Goal: Task Accomplishment & Management: Manage account settings

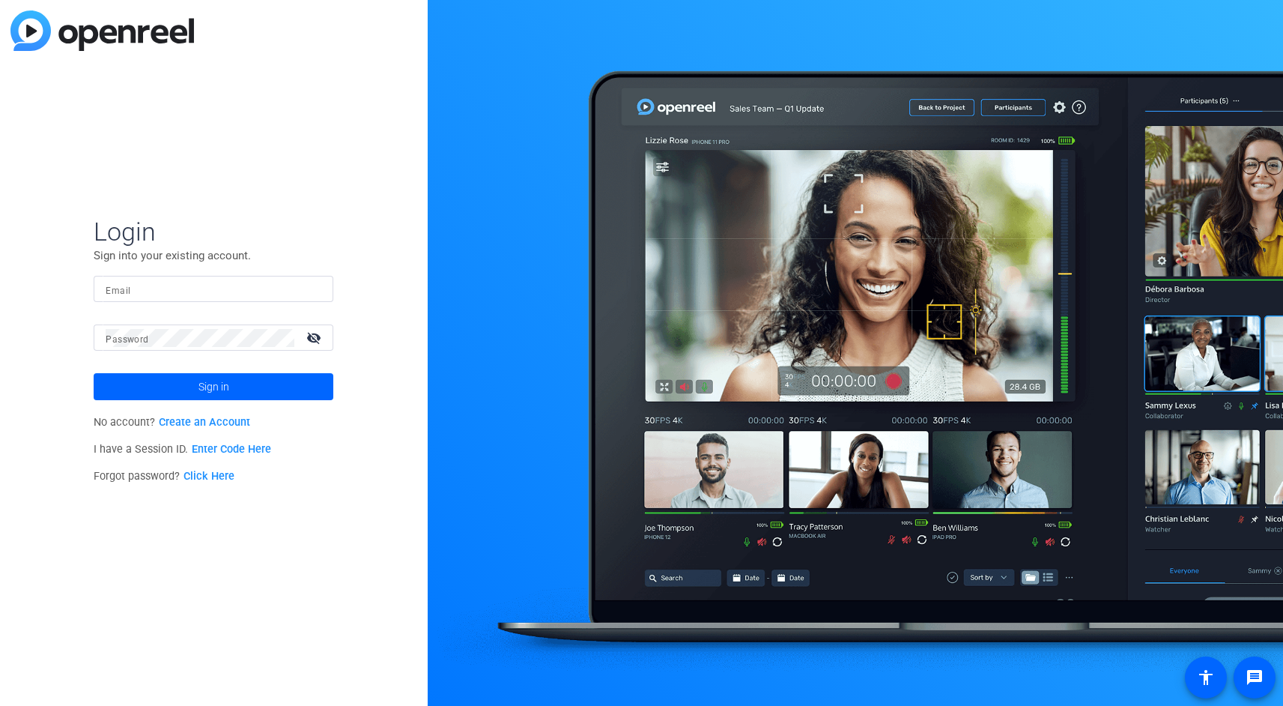
click at [148, 297] on input "Email" at bounding box center [214, 289] width 216 height 18
type input "[EMAIL_ADDRESS][PERSON_NAME][PERSON_NAME][DOMAIN_NAME]"
click at [218, 347] on div at bounding box center [200, 337] width 189 height 26
click at [267, 387] on span at bounding box center [214, 387] width 240 height 36
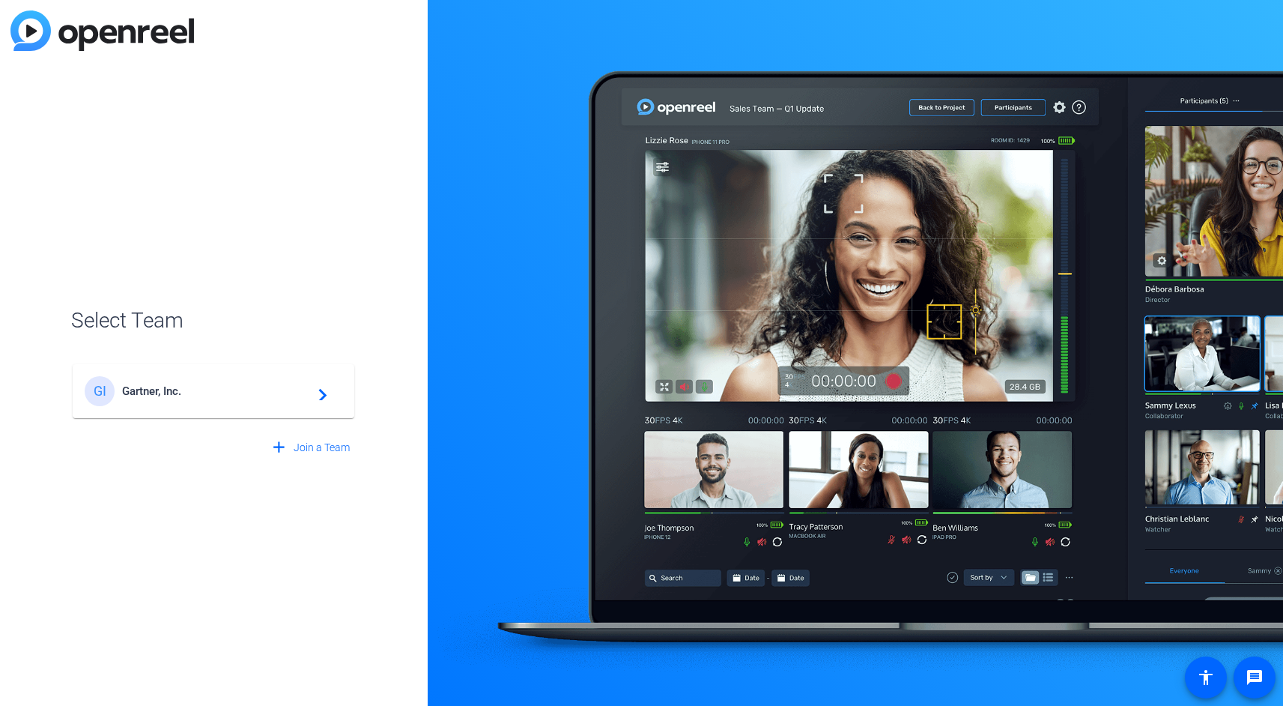
click at [276, 393] on span "Gartner, Inc." at bounding box center [215, 390] width 187 height 13
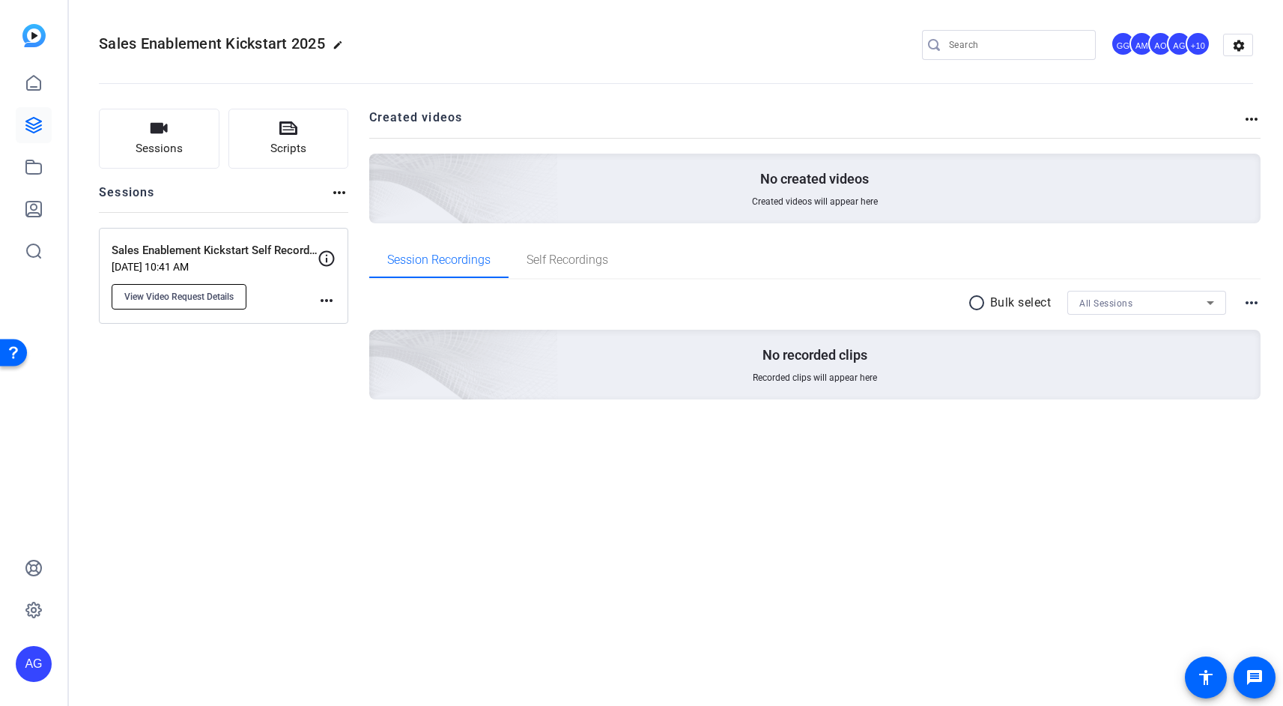
click at [234, 302] on span "View Video Request Details" at bounding box center [178, 297] width 109 height 12
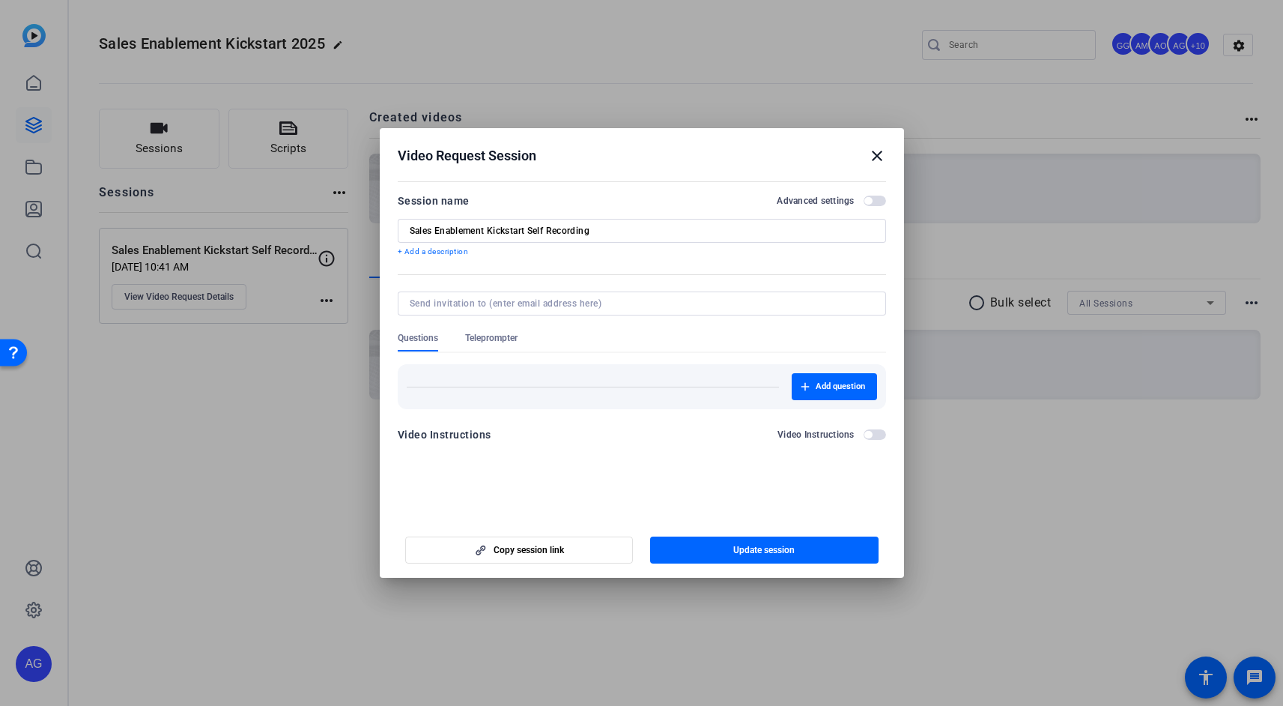
click at [875, 154] on mat-icon "close" at bounding box center [877, 156] width 18 height 18
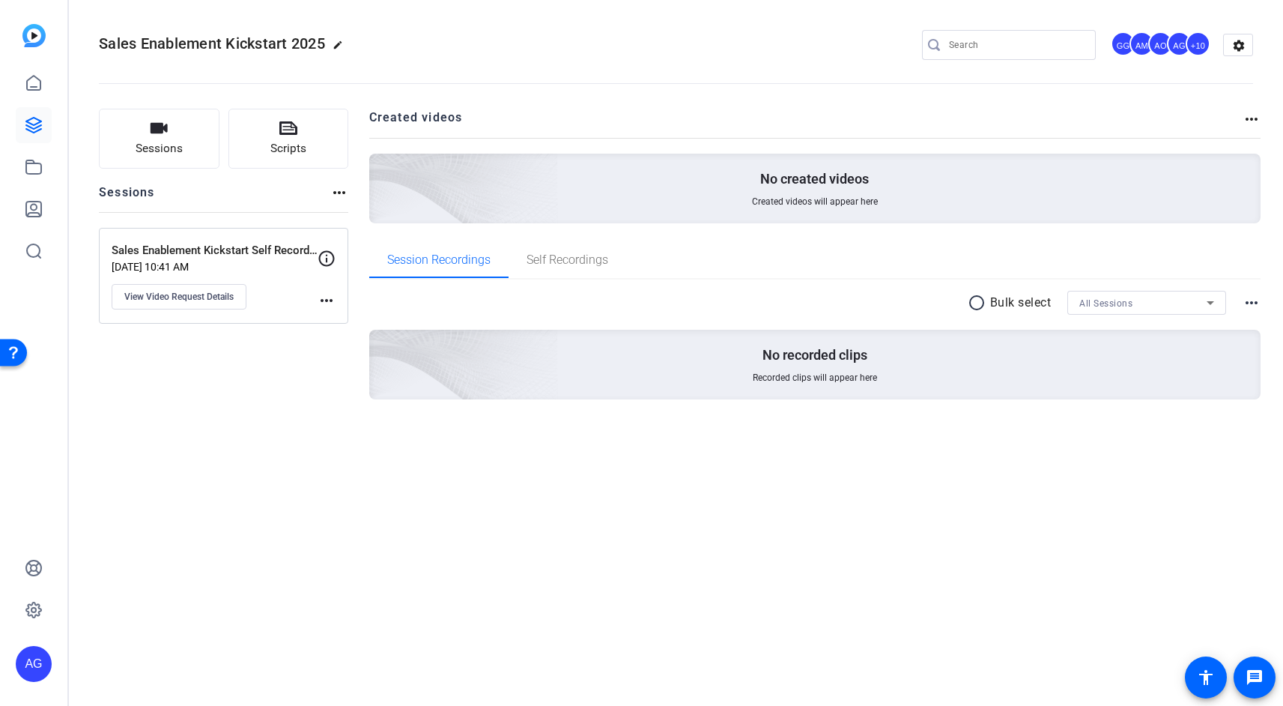
click at [317, 306] on div "Sales Enablement Kickstart Self Recording [DATE] 10:41 AM View Video Request De…" at bounding box center [215, 275] width 206 height 67
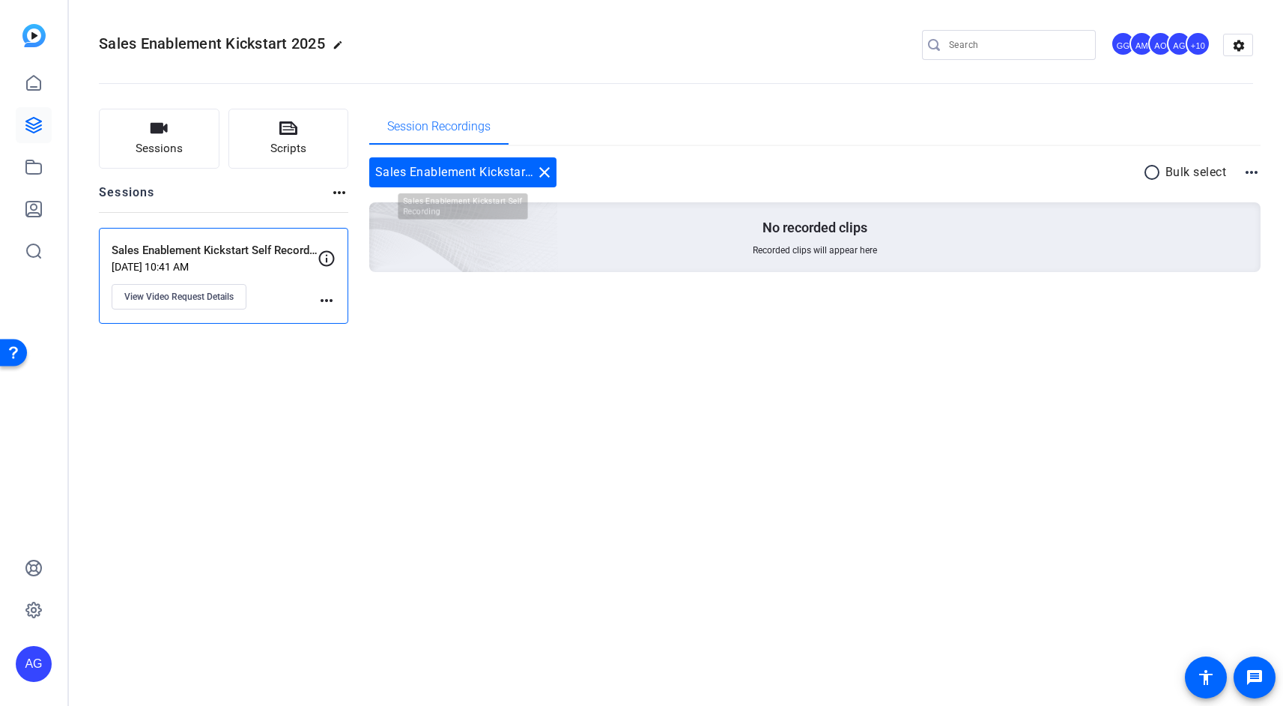
click at [545, 173] on mat-icon "close" at bounding box center [545, 172] width 18 height 18
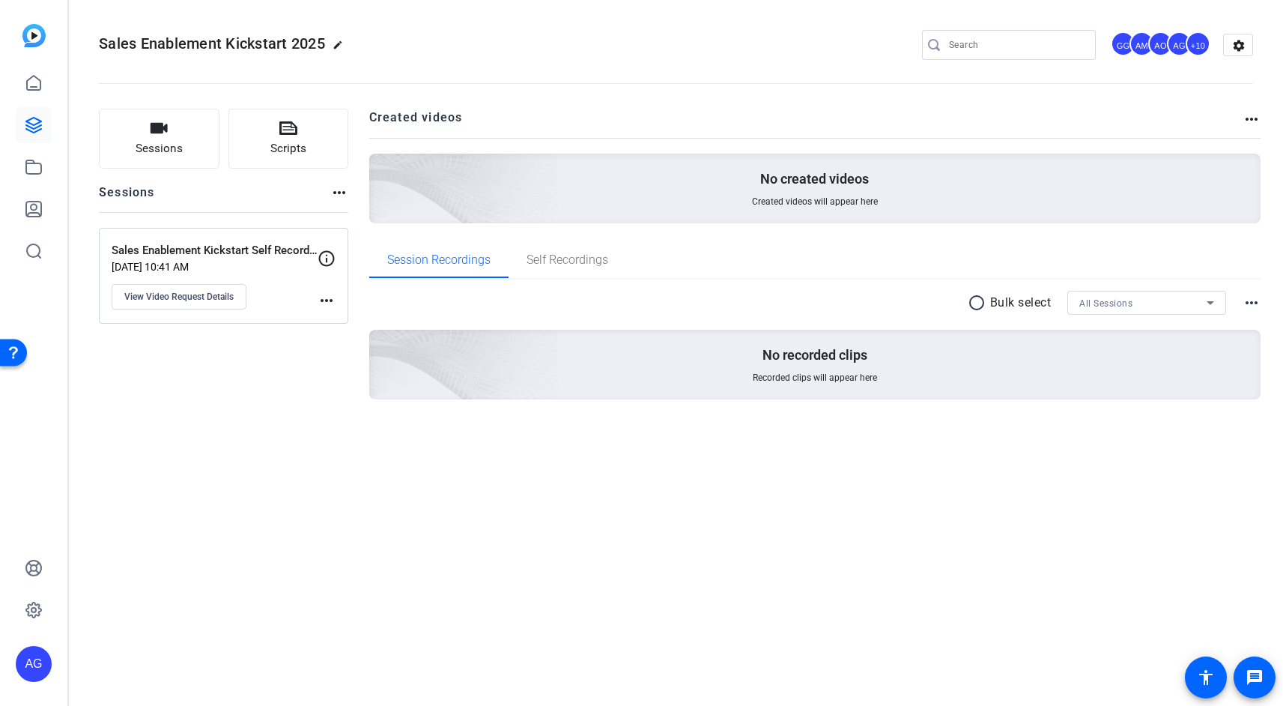
click at [326, 300] on mat-icon "more_horiz" at bounding box center [327, 300] width 18 height 18
click at [463, 297] on div at bounding box center [641, 353] width 1283 height 706
click at [1233, 109] on h2 "Created videos" at bounding box center [806, 123] width 874 height 29
